Goal: Task Accomplishment & Management: Manage account settings

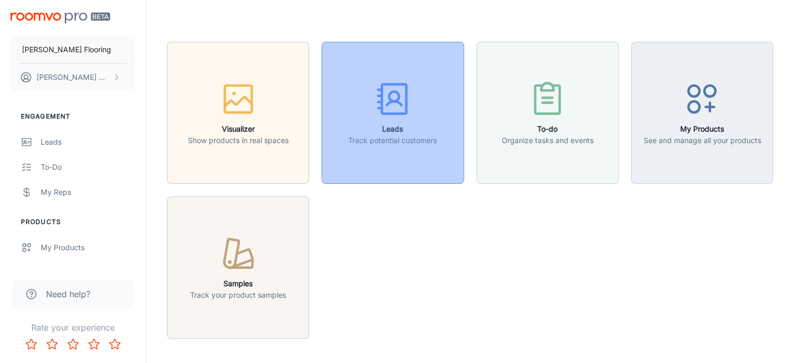
click at [397, 111] on icon "button" at bounding box center [392, 98] width 39 height 39
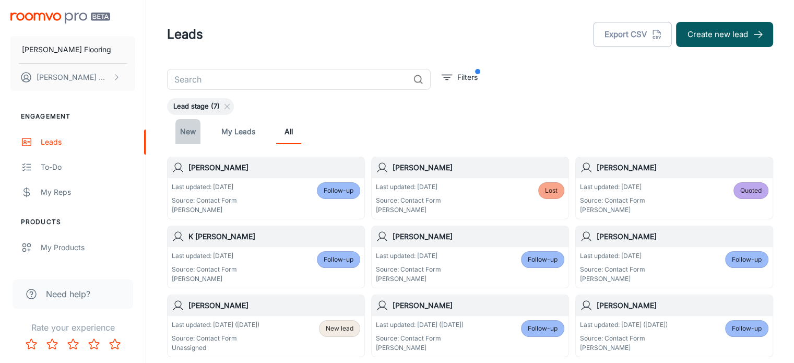
click at [188, 132] on link "New" at bounding box center [187, 131] width 25 height 25
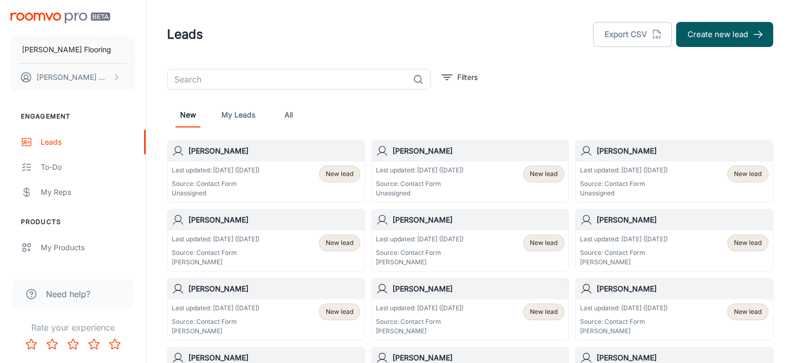
click at [618, 152] on h6 "[PERSON_NAME]" at bounding box center [683, 150] width 172 height 11
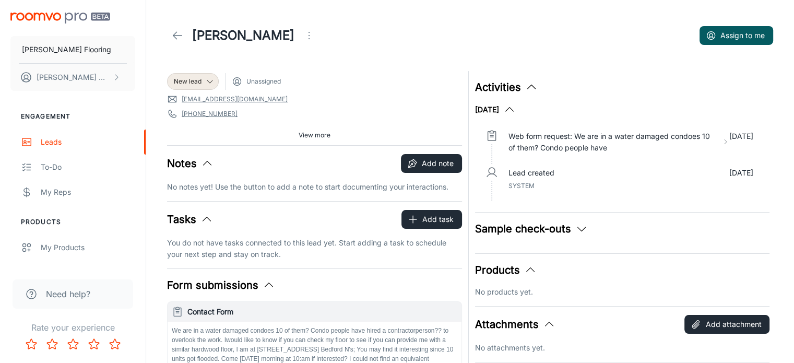
click at [303, 38] on icon "Open menu" at bounding box center [309, 35] width 13 height 13
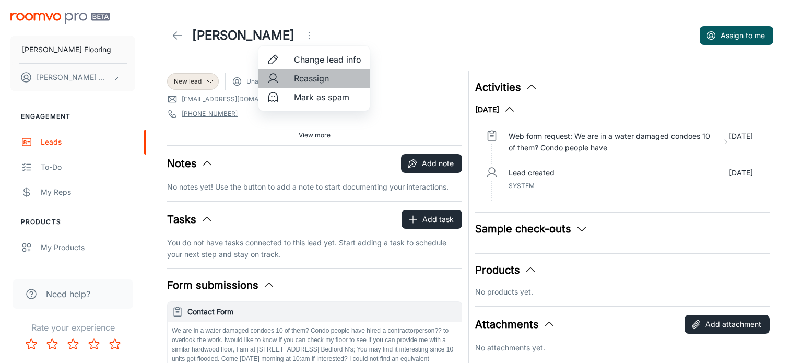
click at [309, 78] on span "Reassign" at bounding box center [327, 78] width 67 height 13
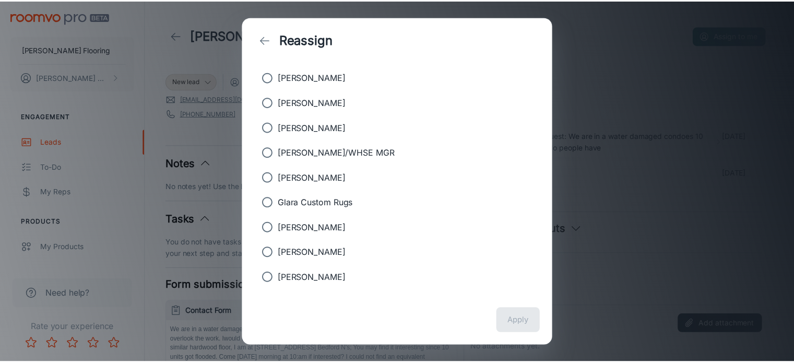
scroll to position [43, 0]
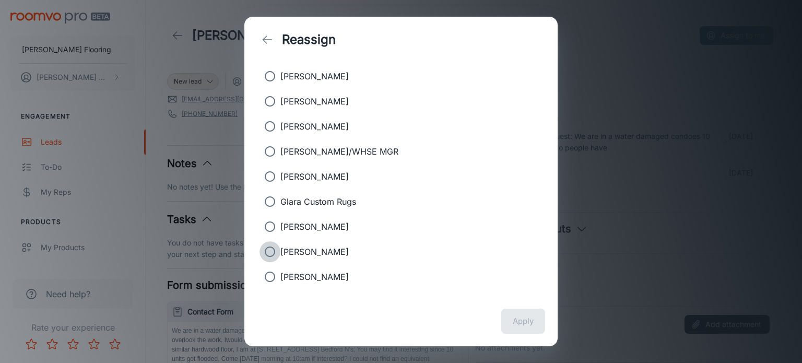
click at [267, 252] on input "[PERSON_NAME]" at bounding box center [269, 251] width 21 height 21
radio input "true"
click at [524, 323] on button "Apply" at bounding box center [523, 320] width 44 height 25
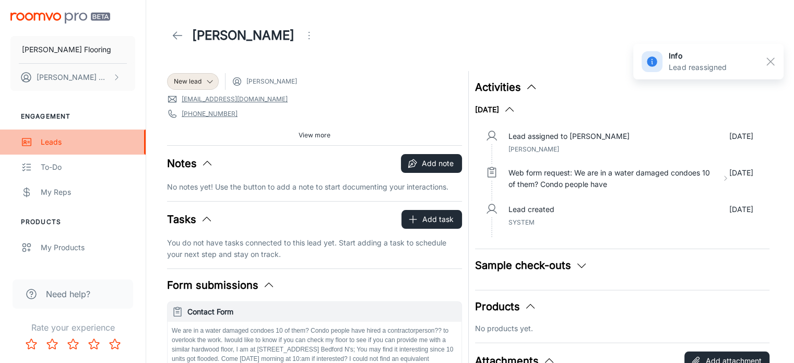
click at [53, 146] on div "Leads" at bounding box center [88, 141] width 94 height 11
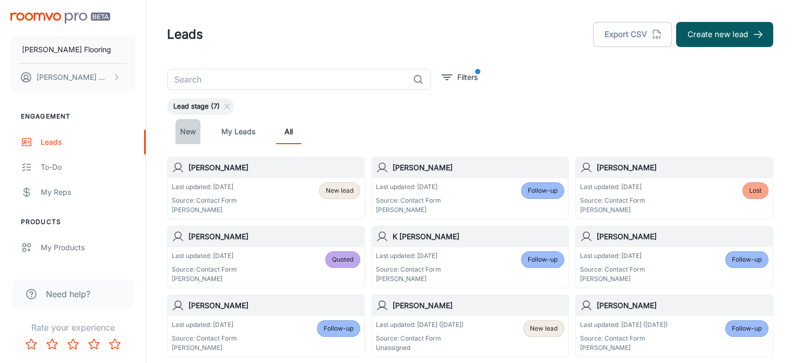
click at [187, 134] on link "New" at bounding box center [187, 131] width 25 height 25
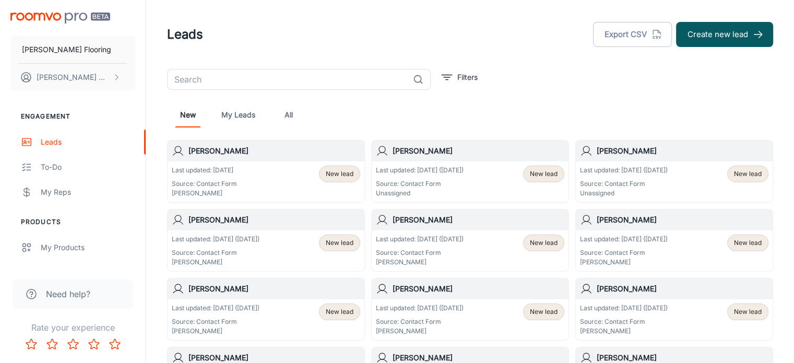
click at [640, 151] on h6 "[PERSON_NAME]" at bounding box center [683, 150] width 172 height 11
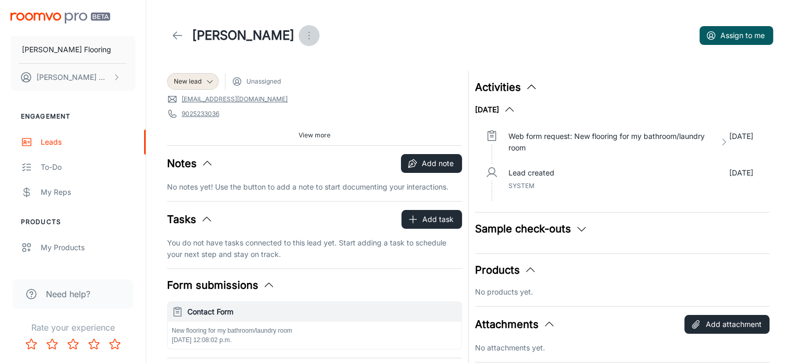
click at [303, 37] on icon "Open menu" at bounding box center [309, 35] width 13 height 13
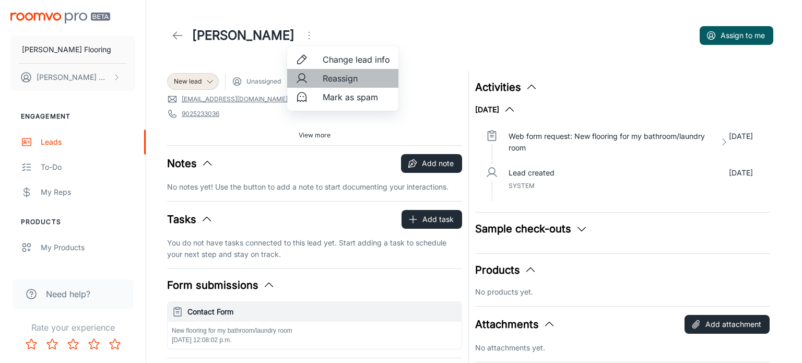
click at [333, 82] on span "Reassign" at bounding box center [356, 78] width 67 height 13
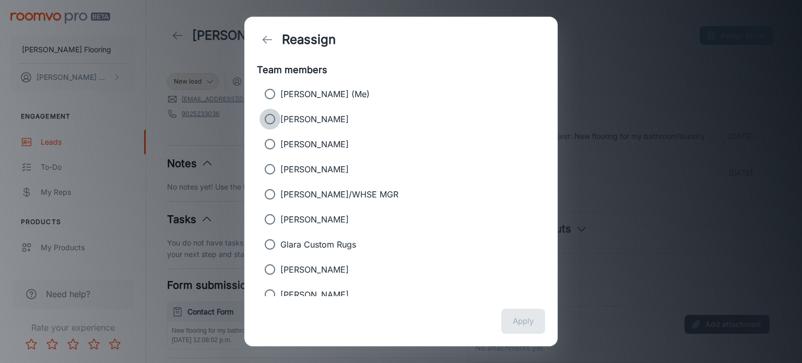
click at [273, 116] on input "[PERSON_NAME]" at bounding box center [269, 119] width 21 height 21
radio input "true"
click at [621, 161] on div "Reassign Team members [PERSON_NAME] (Me) [PERSON_NAME] [PERSON_NAME] [PERSON_NA…" at bounding box center [401, 181] width 802 height 363
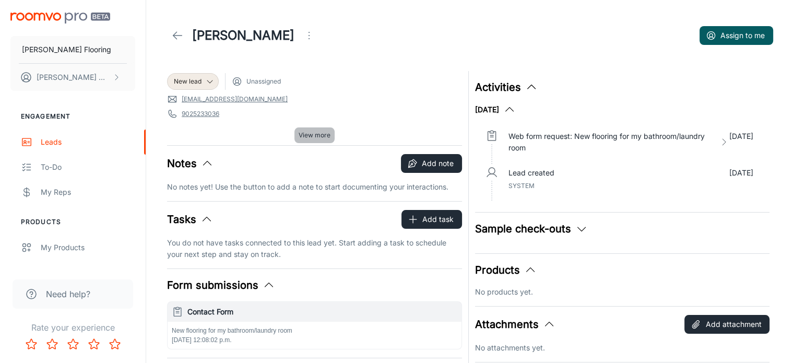
click at [308, 135] on span "View more" at bounding box center [315, 134] width 32 height 9
